Goal: Find specific page/section: Find specific page/section

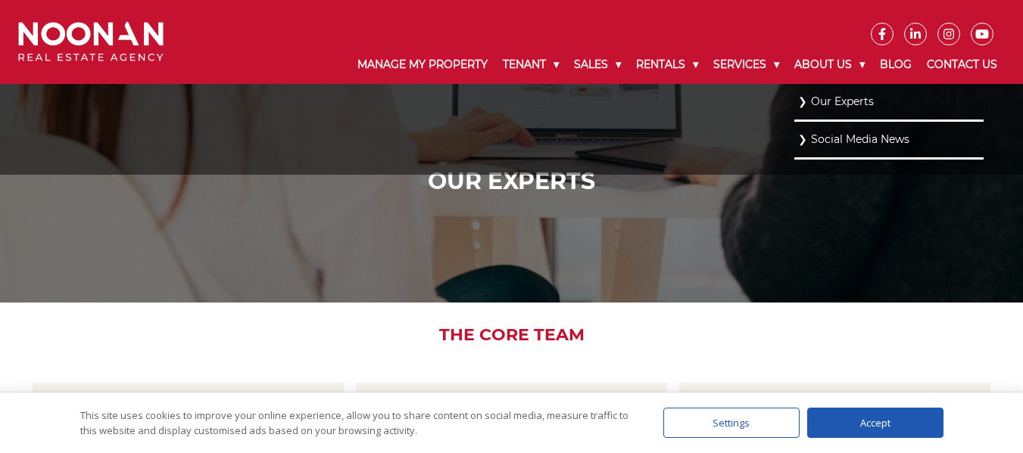
click at [828, 101] on link "Our Experts" at bounding box center [889, 102] width 182 height 20
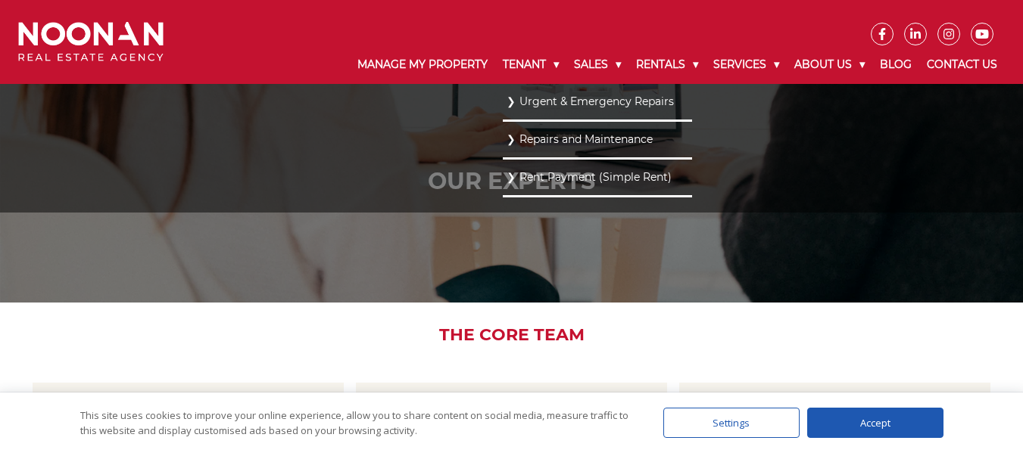
click at [531, 140] on link "Repairs and Maintenance" at bounding box center [597, 139] width 182 height 20
